Goal: Task Accomplishment & Management: Complete application form

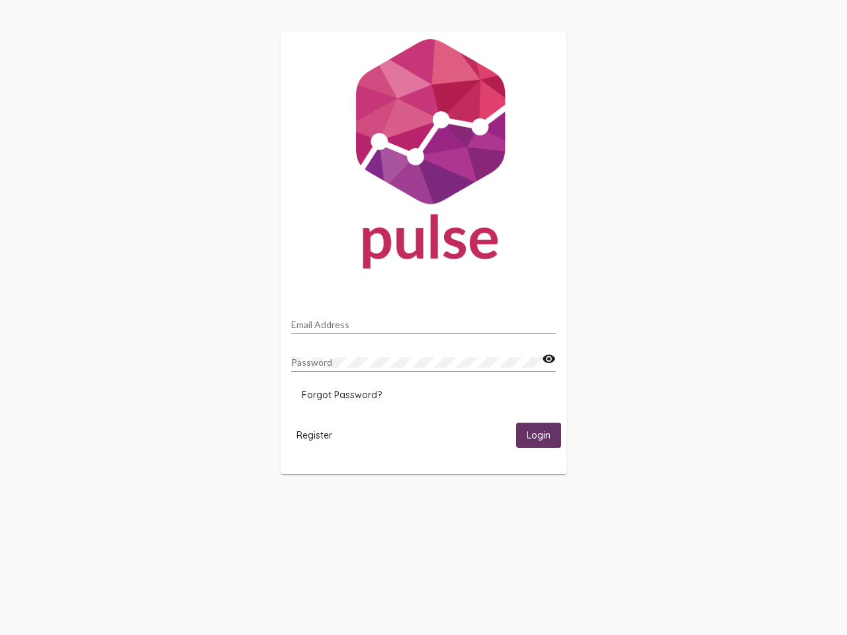
click at [423, 321] on input "Email Address" at bounding box center [423, 324] width 265 height 11
click at [548, 359] on mat-icon "visibility" at bounding box center [549, 359] width 14 height 16
click at [341, 395] on span "Forgot Password?" at bounding box center [342, 395] width 80 height 12
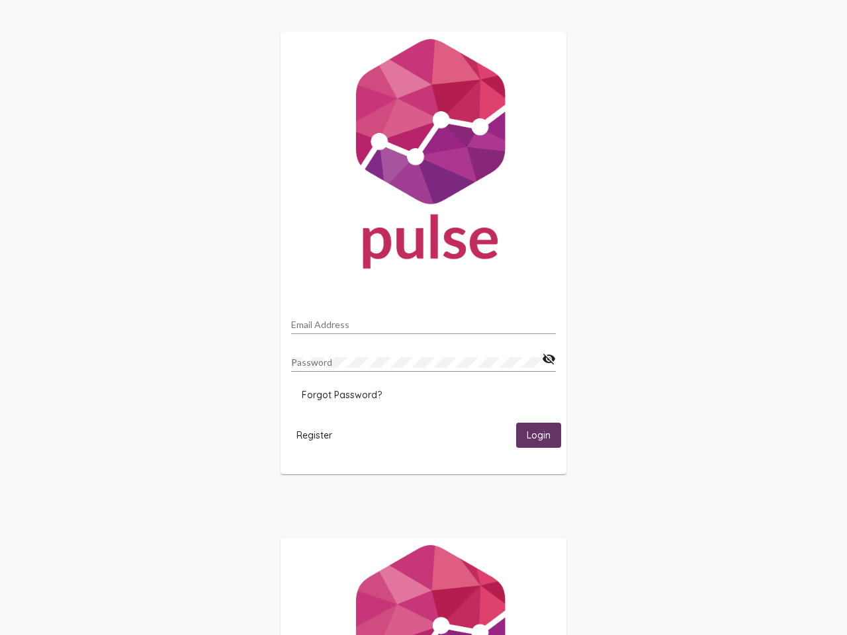
click at [314, 435] on span "Register" at bounding box center [314, 435] width 36 height 12
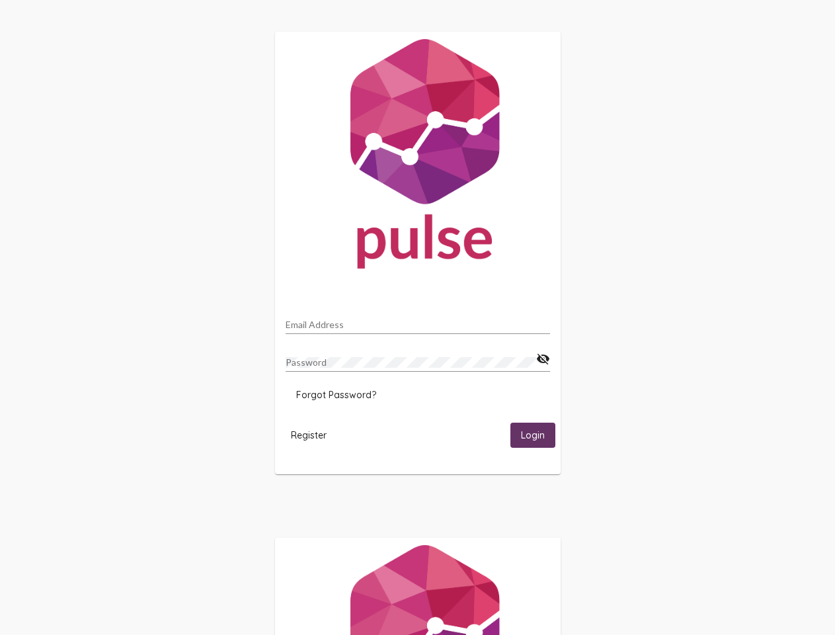
click at [538, 435] on span "Login" at bounding box center [533, 436] width 24 height 12
